Goal: Task Accomplishment & Management: Use online tool/utility

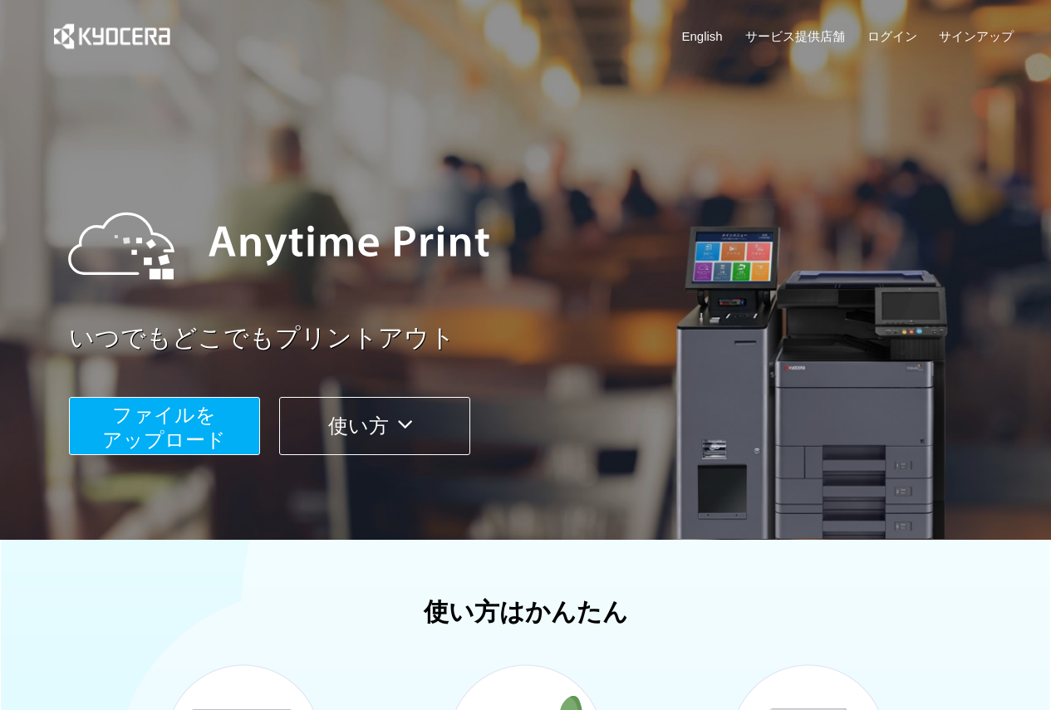
click at [179, 451] on span "ファイルを ​​アップロード" at bounding box center [164, 427] width 124 height 47
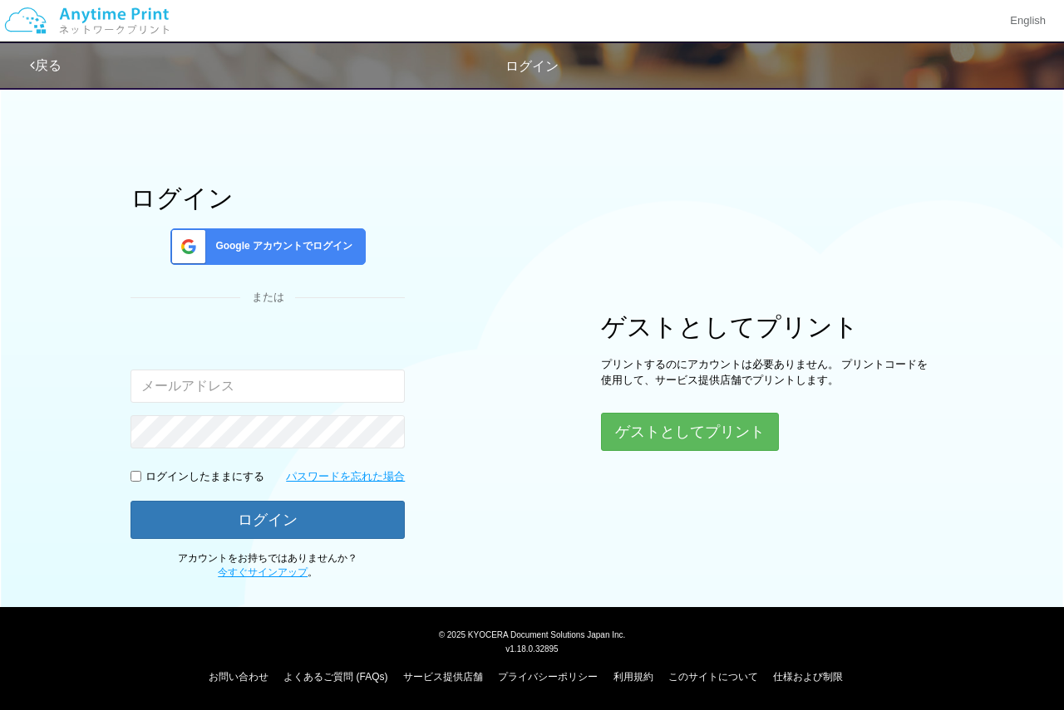
click at [269, 253] on span "Google アカウントでログイン" at bounding box center [281, 246] width 144 height 14
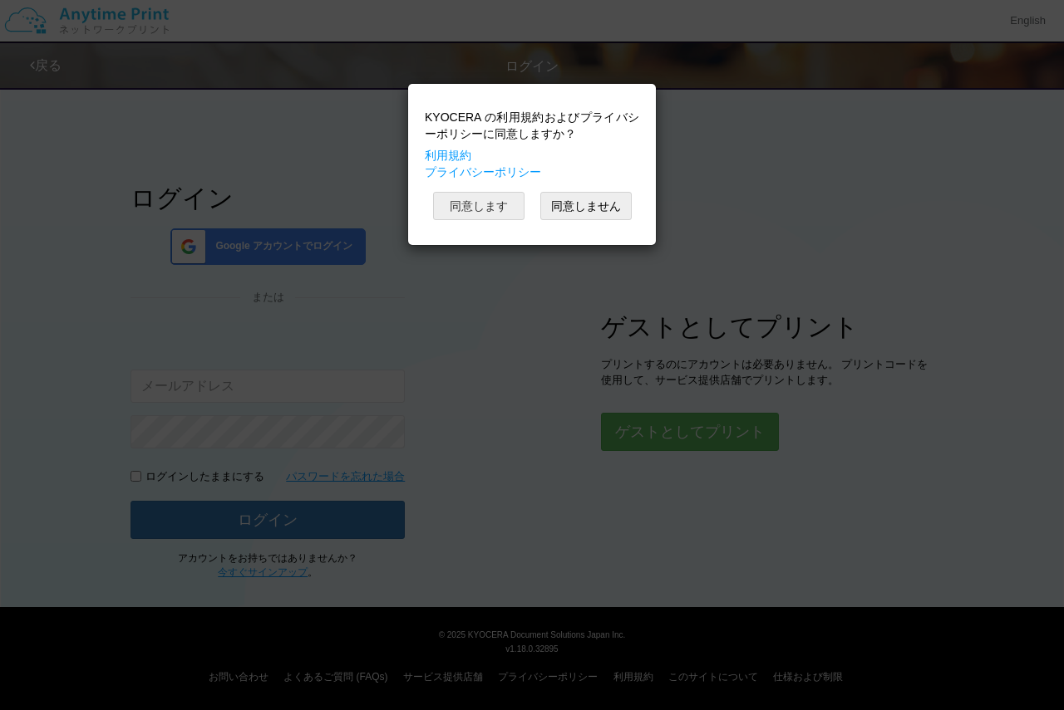
click at [488, 197] on button "同意します" at bounding box center [478, 206] width 91 height 28
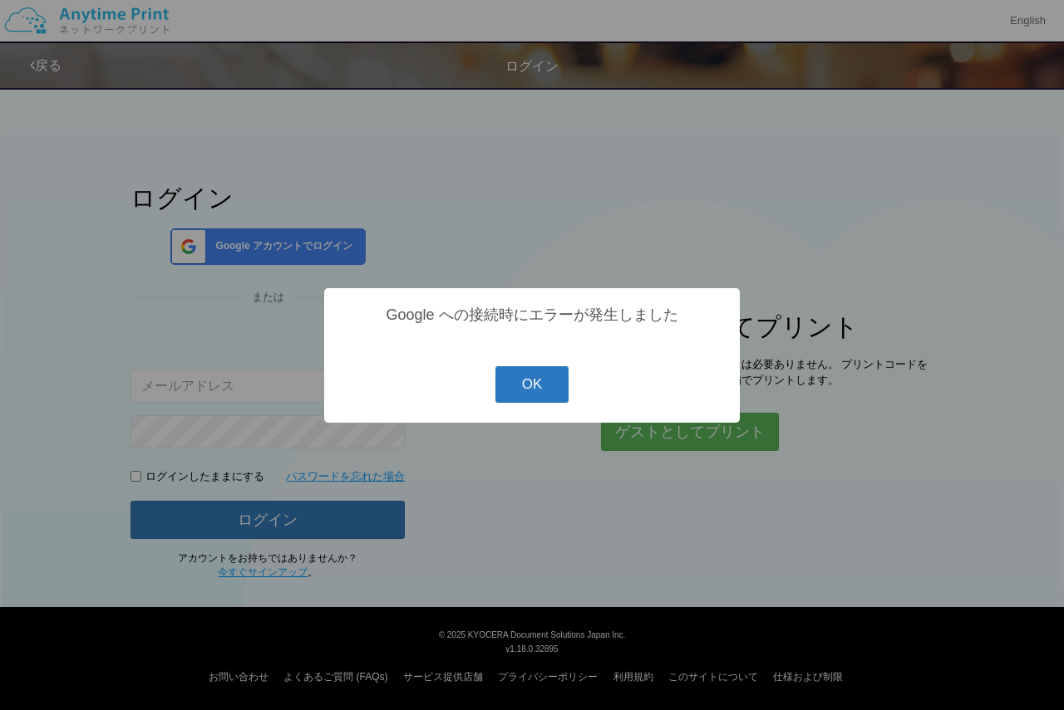
click at [533, 383] on button "OK" at bounding box center [532, 384] width 74 height 37
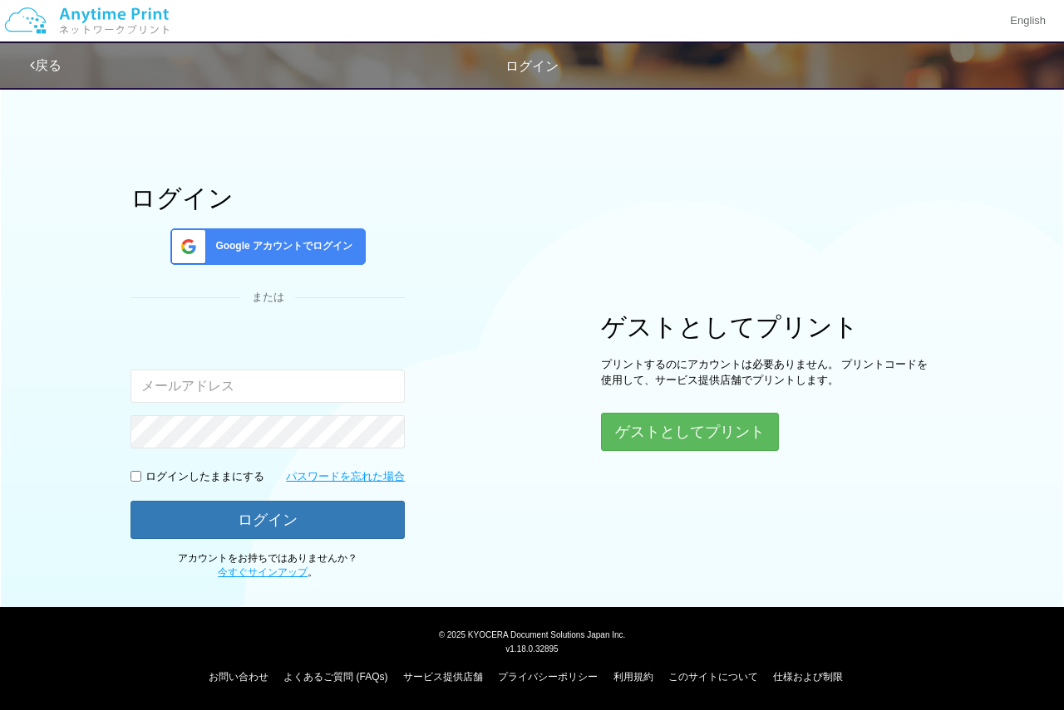
click at [337, 240] on span "Google アカウントでログイン" at bounding box center [281, 246] width 144 height 14
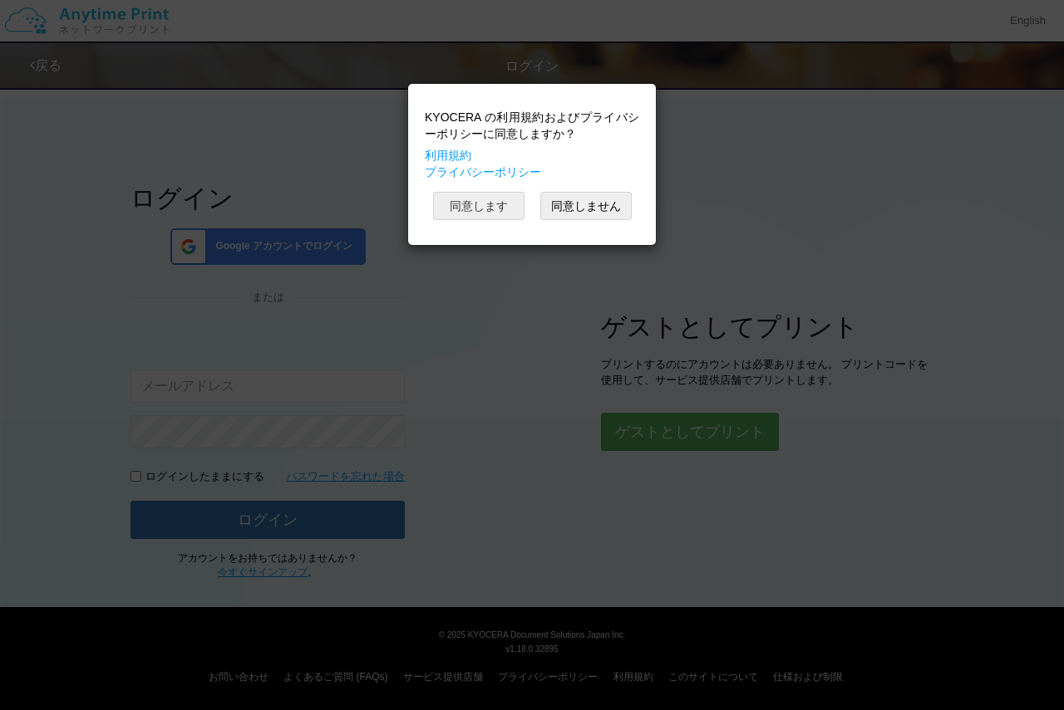
click at [495, 200] on button "同意します" at bounding box center [478, 206] width 91 height 28
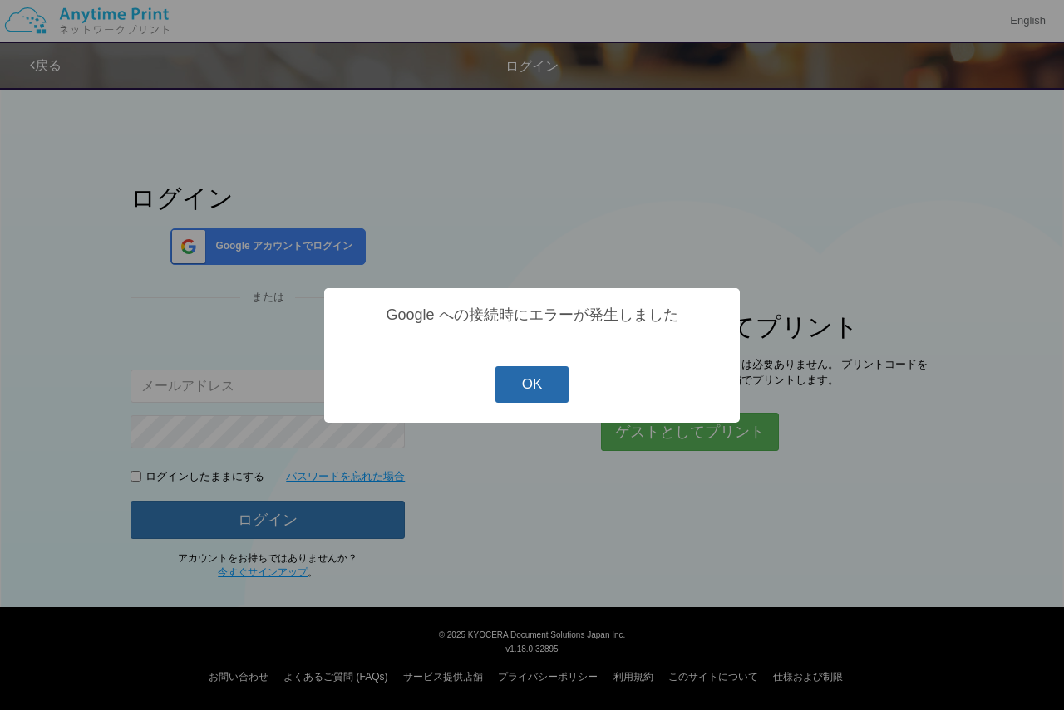
click at [547, 385] on button "OK" at bounding box center [532, 384] width 74 height 37
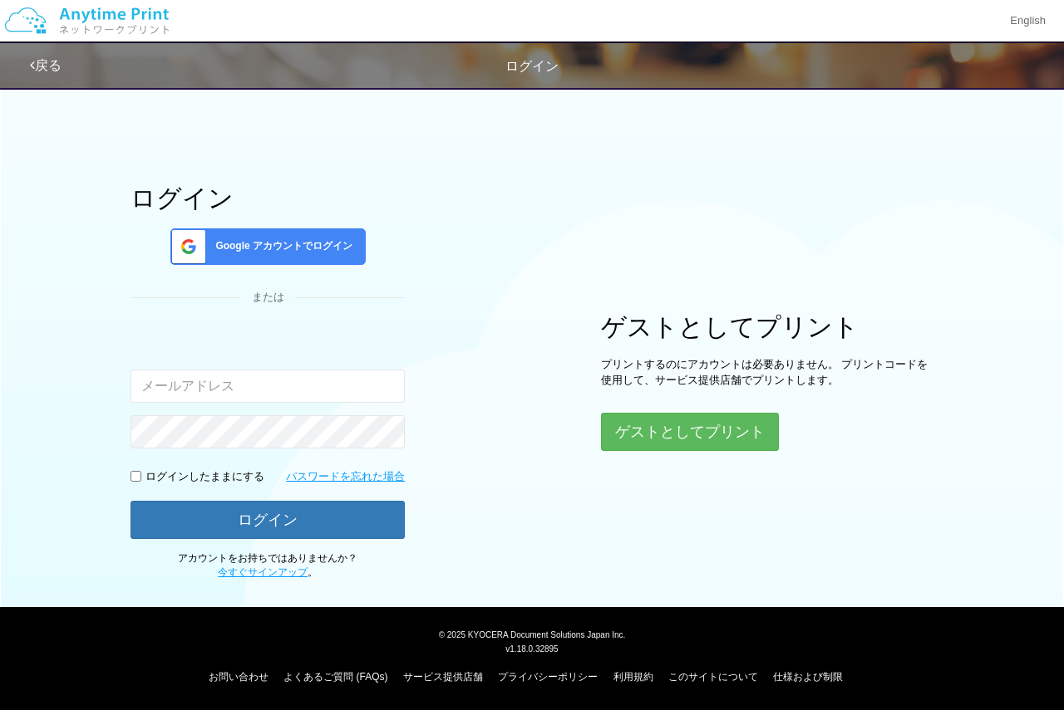
click at [324, 230] on div "Google アカウントでログイン" at bounding box center [267, 246] width 195 height 37
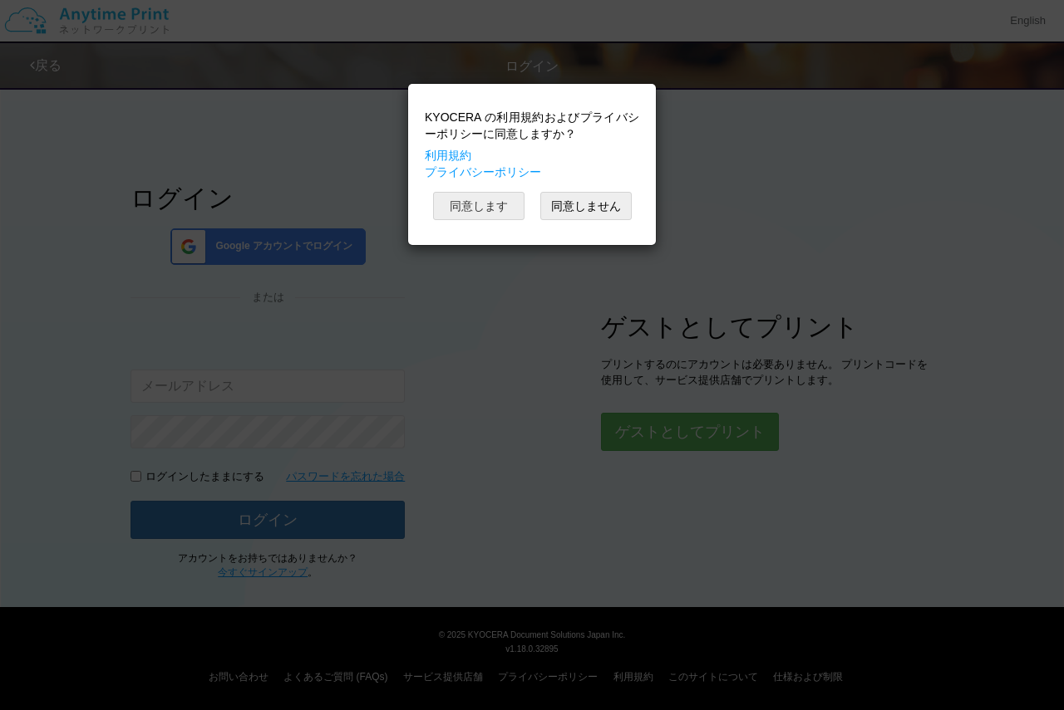
click at [514, 197] on button "同意します" at bounding box center [478, 206] width 91 height 28
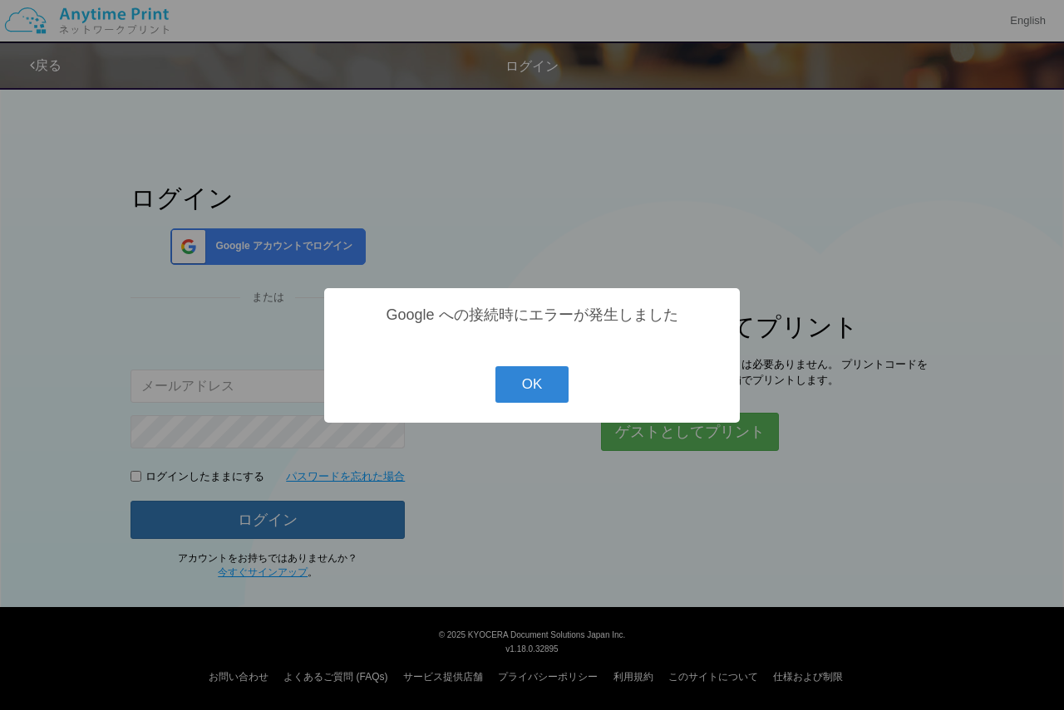
click at [550, 393] on button "OK" at bounding box center [532, 384] width 74 height 37
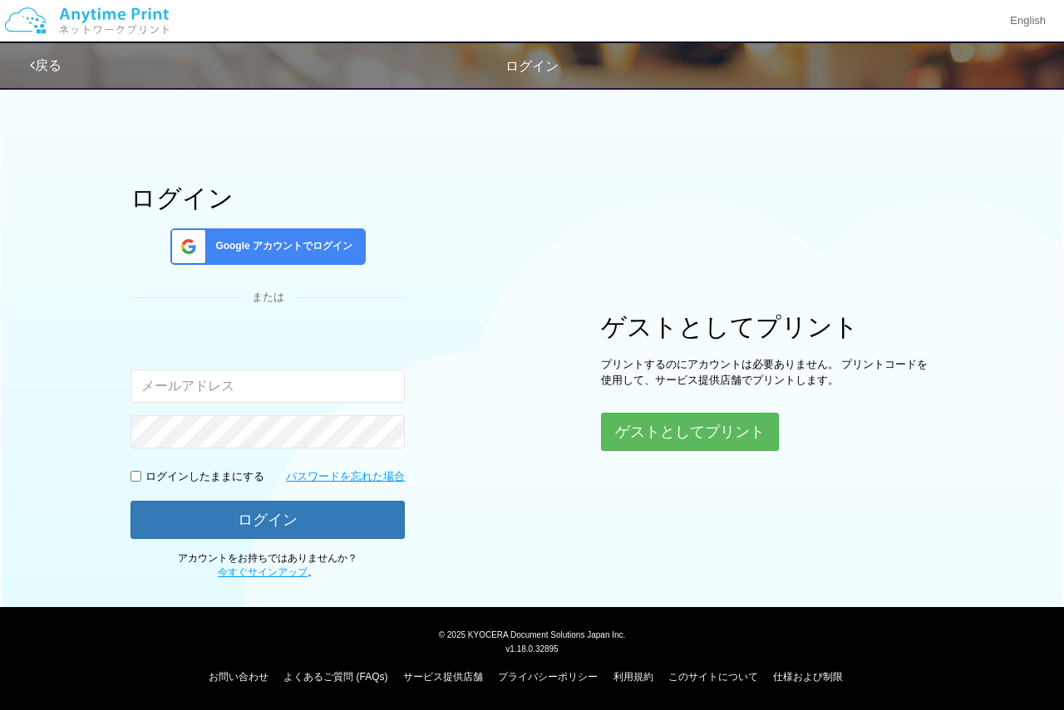
click at [47, 30] on img at bounding box center [86, 21] width 177 height 58
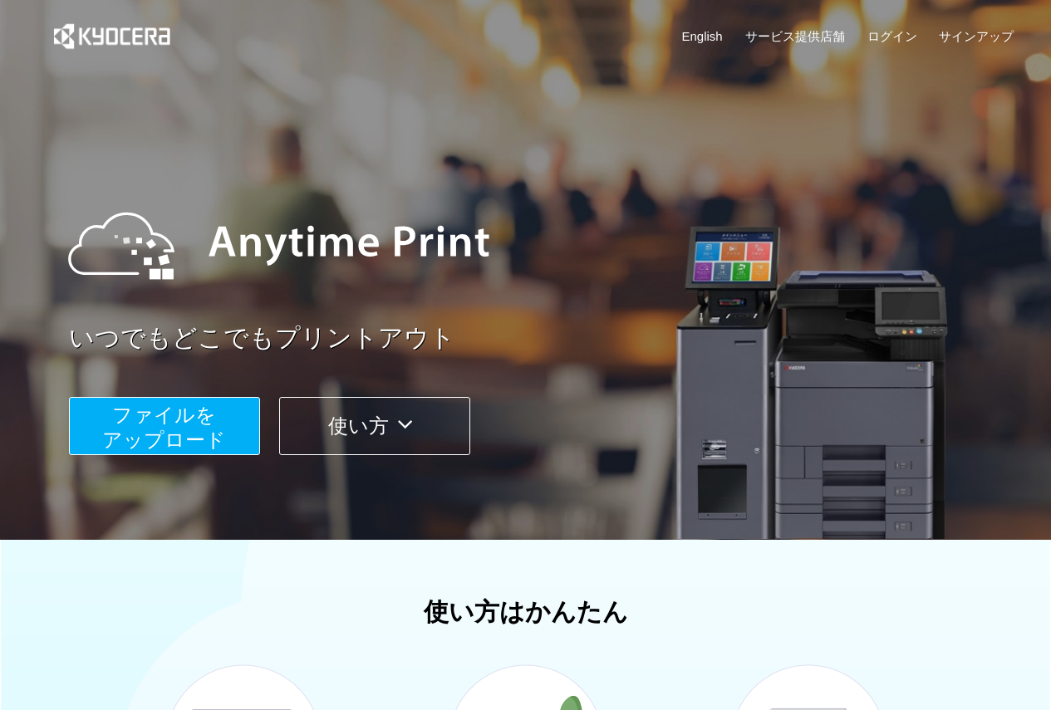
click at [184, 409] on span "ファイルを ​​アップロード" at bounding box center [164, 427] width 124 height 47
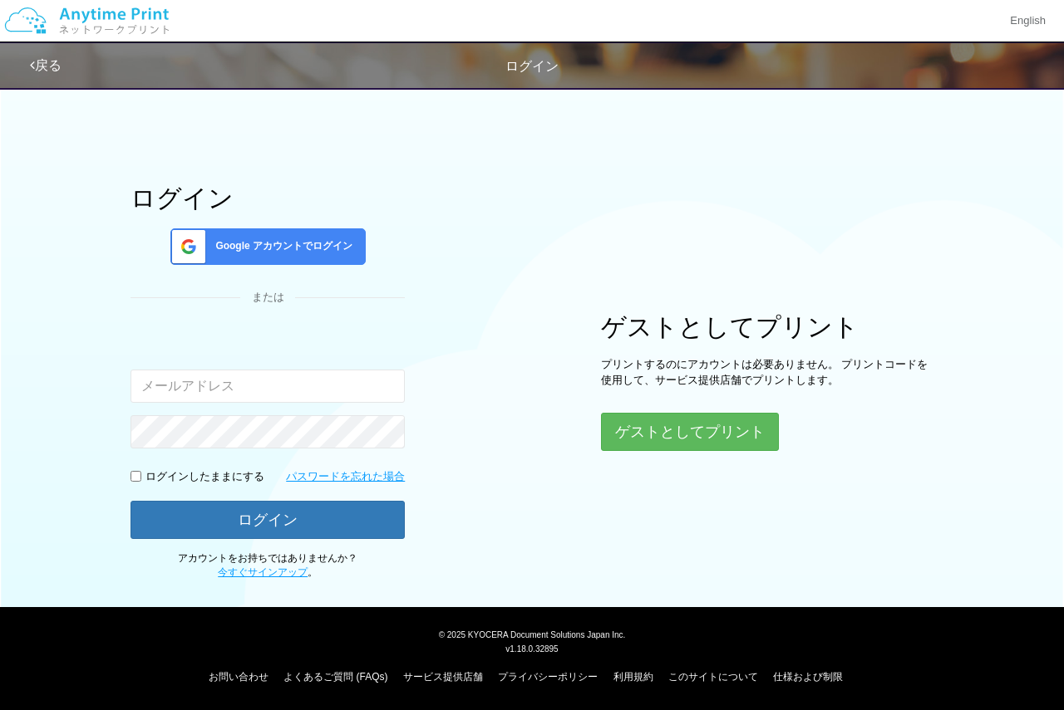
click at [302, 252] on span "Google アカウントでログイン" at bounding box center [281, 246] width 144 height 14
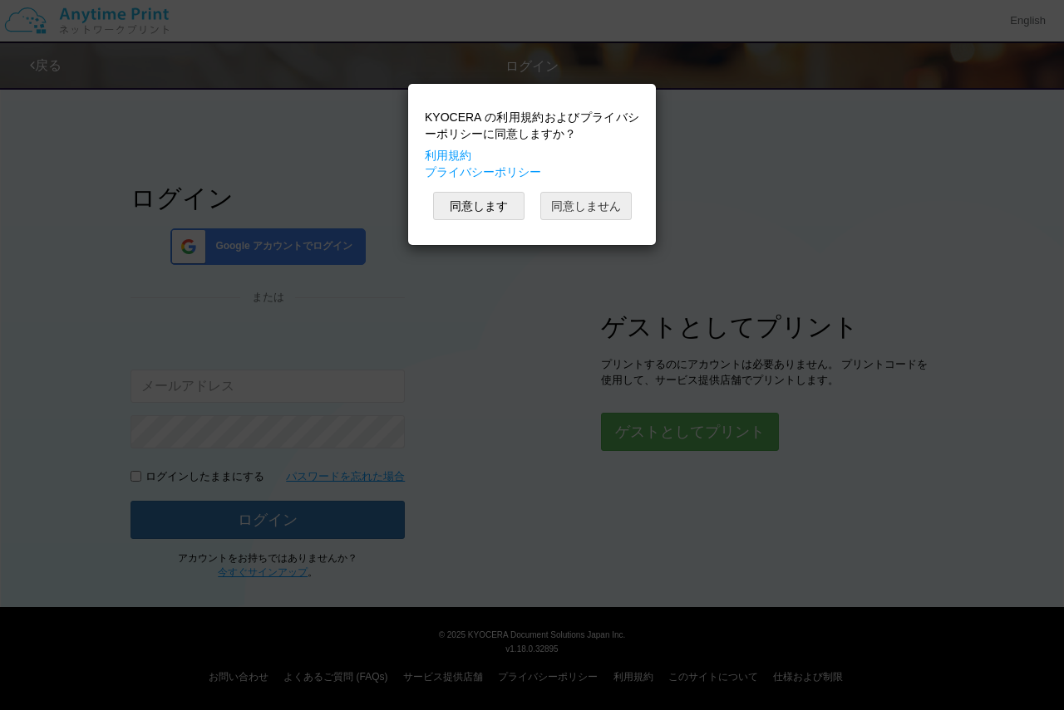
click at [568, 199] on button "同意しません" at bounding box center [585, 206] width 91 height 28
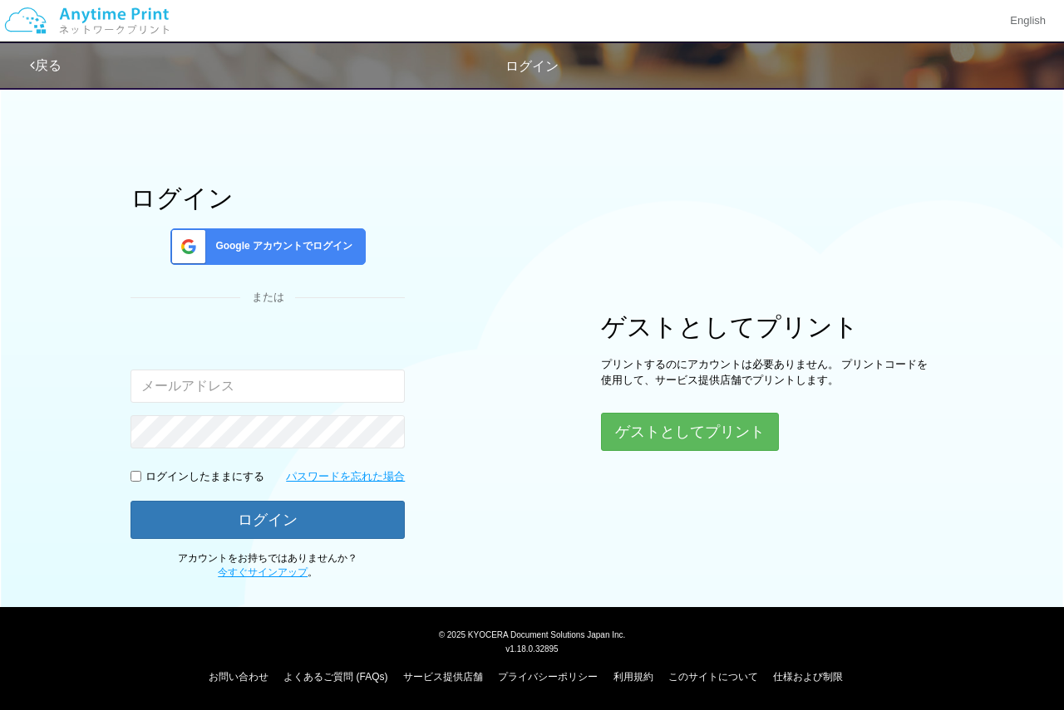
click at [307, 258] on div "Google アカウントでログイン" at bounding box center [267, 246] width 195 height 37
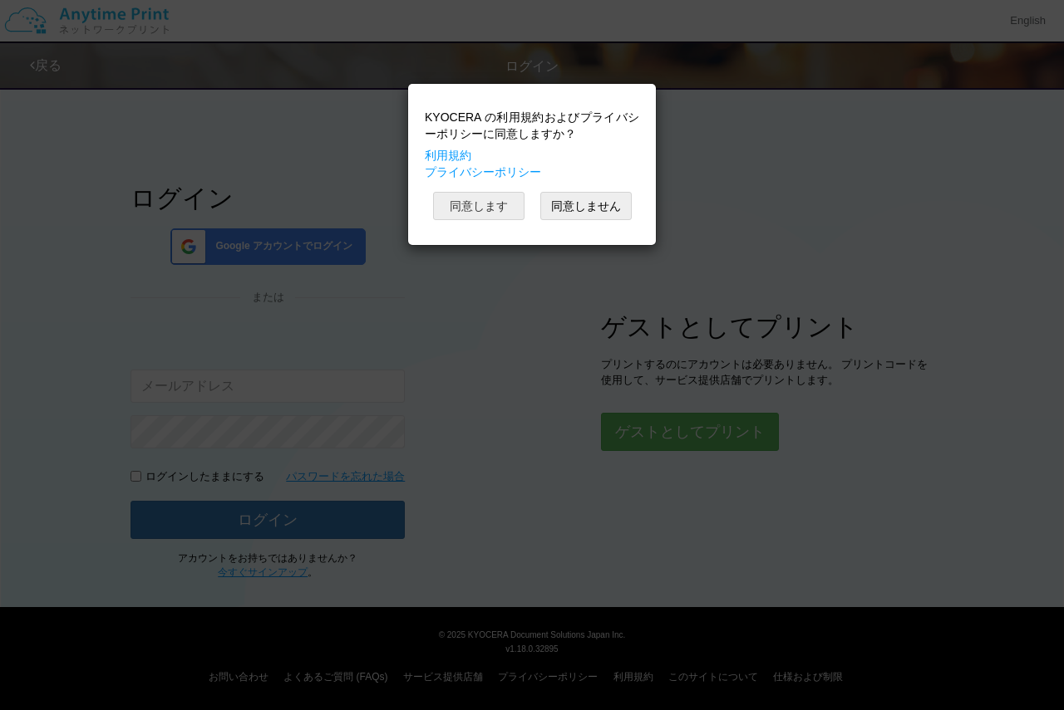
click at [488, 202] on button "同意します" at bounding box center [478, 206] width 91 height 28
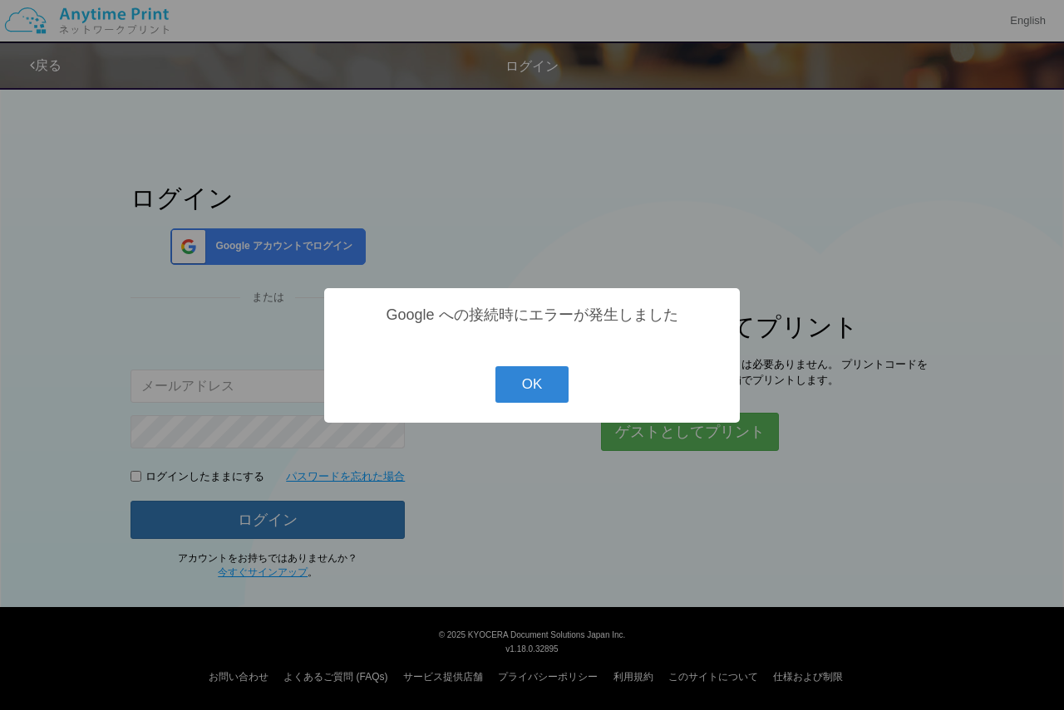
click at [506, 375] on button "OK" at bounding box center [532, 384] width 74 height 37
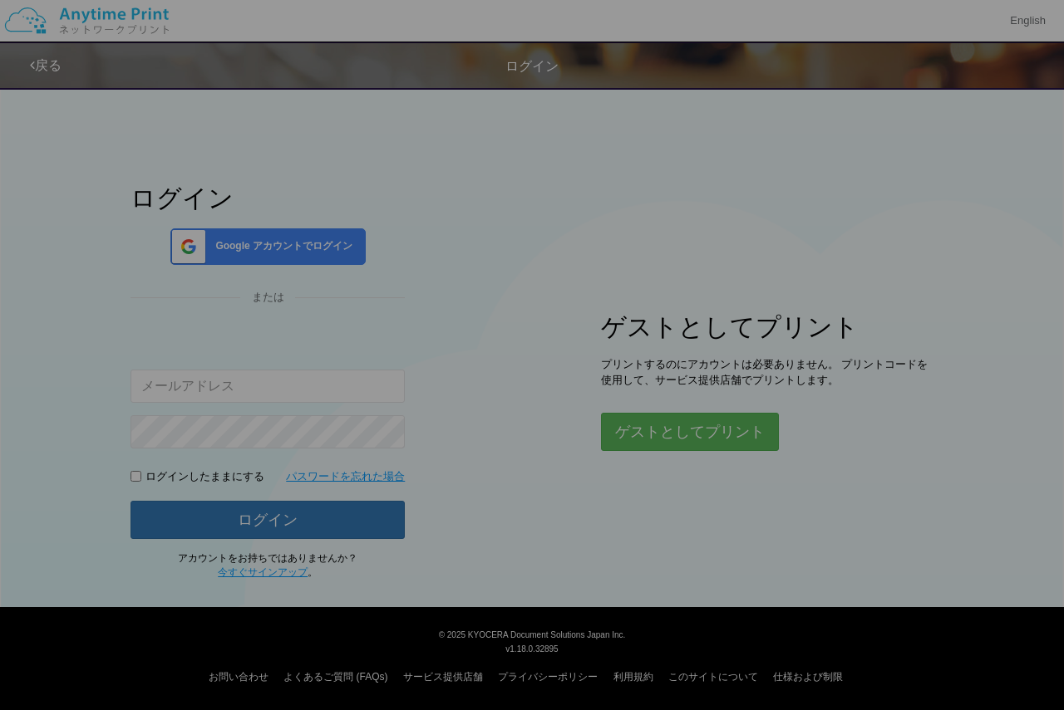
click at [523, 383] on div "? ! i Google への接続時にエラーが発生しました OK Cancel ×" at bounding box center [532, 355] width 208 height 67
